Goal: Task Accomplishment & Management: Complete application form

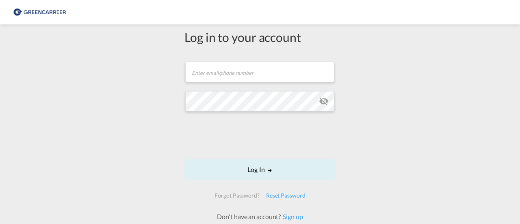
click at [143, 115] on div "Log in to your account Email field is required Password field is required Log I…" at bounding box center [260, 135] width 520 height 214
drag, startPoint x: 116, startPoint y: 156, endPoint x: 132, endPoint y: 149, distance: 17.7
click at [116, 156] on div "Log in to your account Email field is required Password field is required Log I…" at bounding box center [260, 135] width 520 height 214
click at [294, 214] on link "Sign up" at bounding box center [292, 216] width 22 height 8
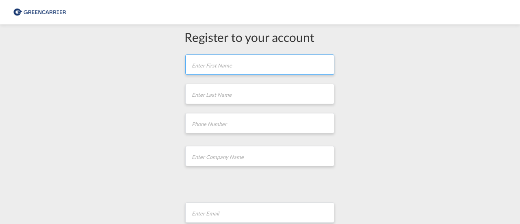
click at [234, 67] on input "text" at bounding box center [259, 64] width 149 height 20
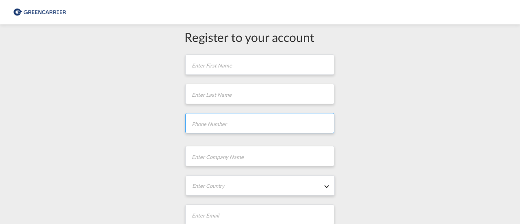
click at [236, 121] on input "tel" at bounding box center [259, 123] width 149 height 20
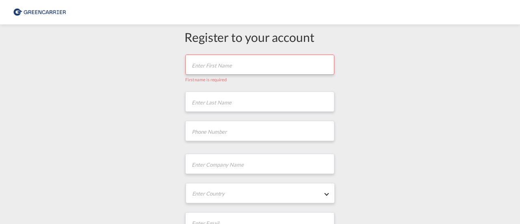
click at [232, 61] on input "text" at bounding box center [259, 64] width 149 height 20
type input "[PERSON_NAME]"
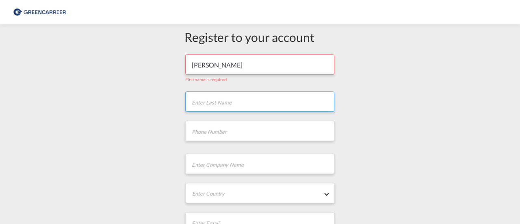
type input "[PERSON_NAME]"
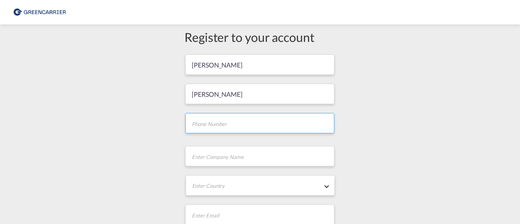
click at [235, 122] on input "tel" at bounding box center [259, 123] width 149 height 20
type input "92493388"
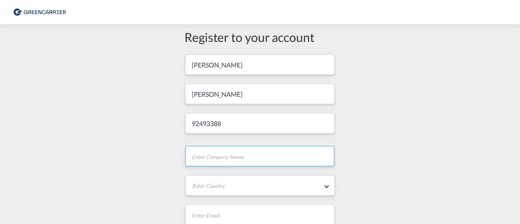
click at [254, 155] on input "text" at bounding box center [259, 156] width 149 height 20
type input "Bring Air & Sea"
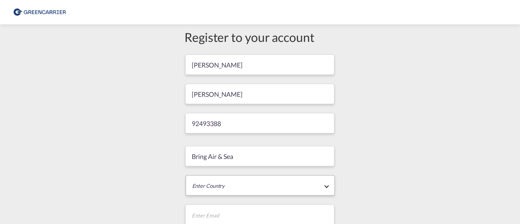
click at [258, 182] on md-select "Enter Country [GEOGRAPHIC_DATA] [GEOGRAPHIC_DATA] [GEOGRAPHIC_DATA] [US_STATE] …" at bounding box center [260, 185] width 149 height 20
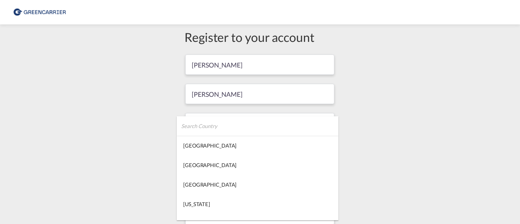
type md-option "[GEOGRAPHIC_DATA]"
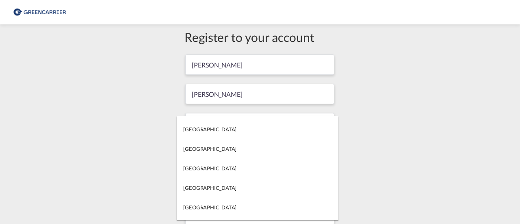
type md-option "[GEOGRAPHIC_DATA]"
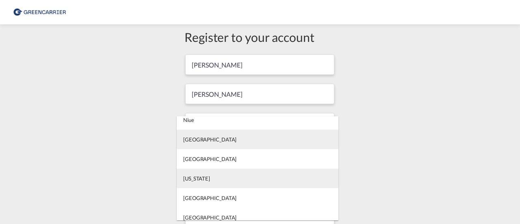
scroll to position [3294, 0]
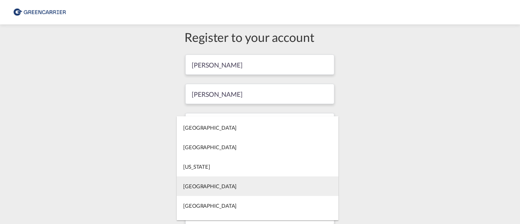
click at [226, 190] on md-option "[GEOGRAPHIC_DATA]" at bounding box center [258, 185] width 162 height 19
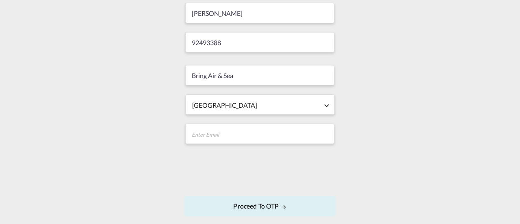
scroll to position [81, 0]
click at [263, 127] on input "email" at bounding box center [259, 133] width 149 height 20
type input "[EMAIL_ADDRESS][DOMAIN_NAME]"
click at [100, 151] on div "Register to your account [PERSON_NAME] 92493388 Bring Air & Sea [GEOGRAPHIC_DAT…" at bounding box center [260, 90] width 520 height 286
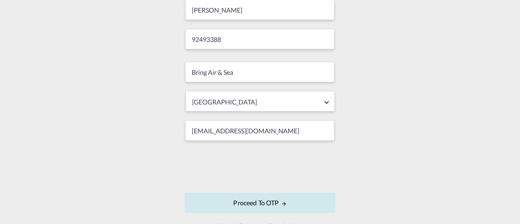
scroll to position [125, 0]
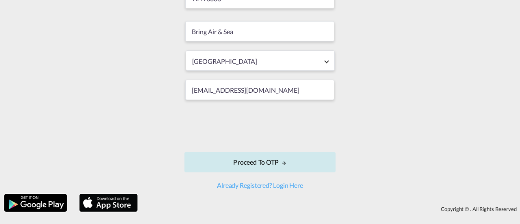
click at [273, 156] on button "Proceed to OTP" at bounding box center [259, 162] width 151 height 20
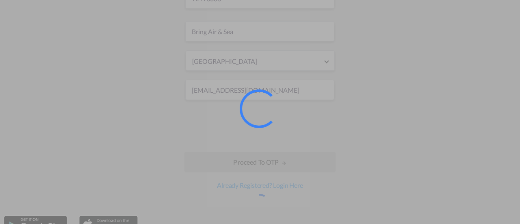
scroll to position [0, 0]
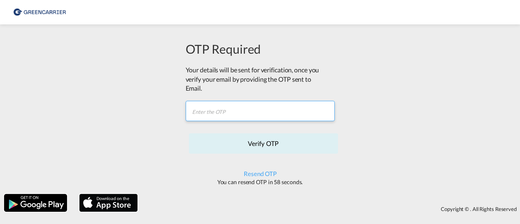
click at [274, 112] on input "text" at bounding box center [260, 111] width 149 height 20
click at [237, 110] on input "text" at bounding box center [260, 111] width 149 height 20
paste input "DXKSR6"
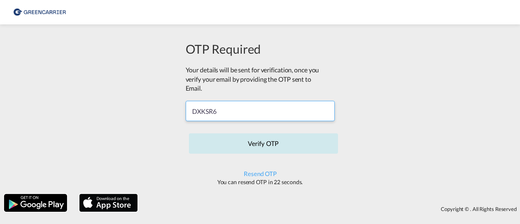
type input "DXKSR6"
click at [271, 144] on button "Verify OTP" at bounding box center [263, 143] width 149 height 20
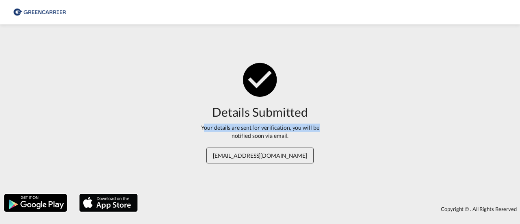
drag, startPoint x: 202, startPoint y: 128, endPoint x: 330, endPoint y: 128, distance: 127.5
click at [329, 128] on div "Details Submitted Your details are sent for verification, you will be notified …" at bounding box center [260, 108] width 146 height 101
click at [292, 136] on div "Your details are sent for verification, you will be notified soon via email." at bounding box center [260, 131] width 134 height 16
click at [288, 132] on div "Your details are sent for verification, you will be notified soon via email." at bounding box center [260, 131] width 134 height 16
click at [111, 104] on div "Details Submitted Your details are sent for verification, you will be notified …" at bounding box center [260, 108] width 520 height 161
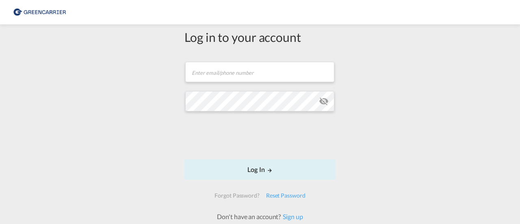
click at [114, 103] on div "Log in to your account Email field is required Password field is required Log I…" at bounding box center [260, 135] width 520 height 214
click at [256, 74] on input "text" at bounding box center [259, 72] width 149 height 20
type input "[EMAIL_ADDRESS][DOMAIN_NAME]"
